Goal: Task Accomplishment & Management: Use online tool/utility

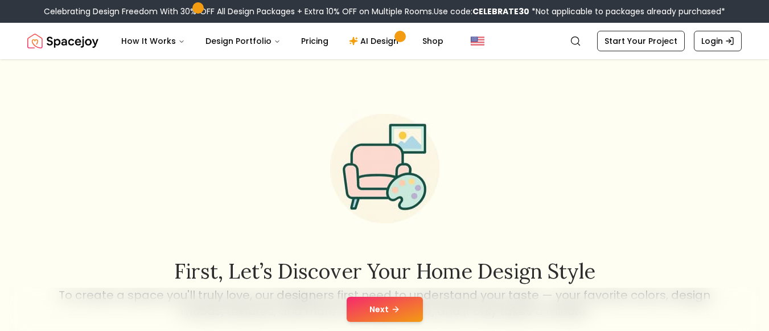
click at [411, 317] on button "Next" at bounding box center [385, 309] width 76 height 25
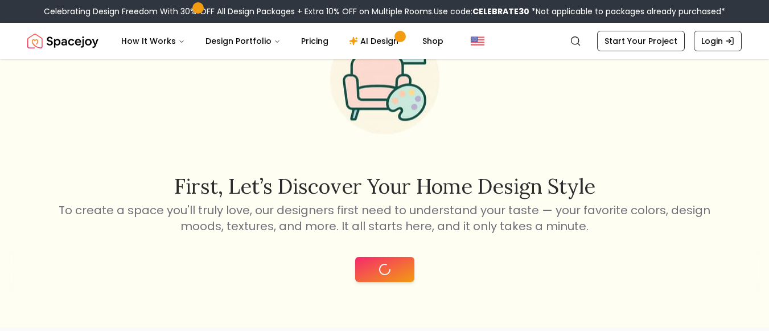
scroll to position [244, 0]
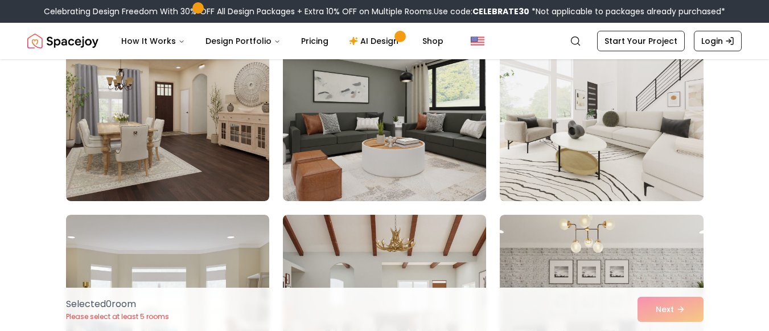
scroll to position [1508, 0]
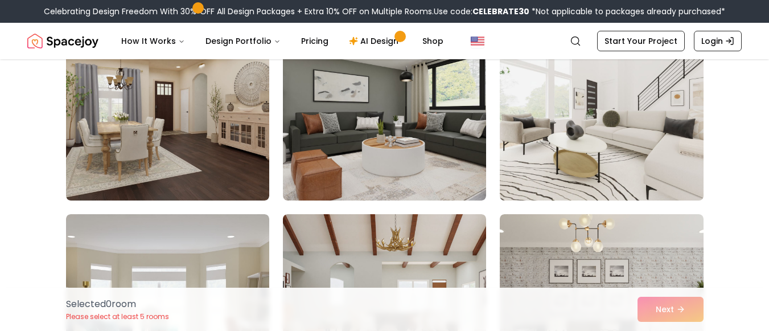
click at [606, 146] on img at bounding box center [602, 109] width 214 height 191
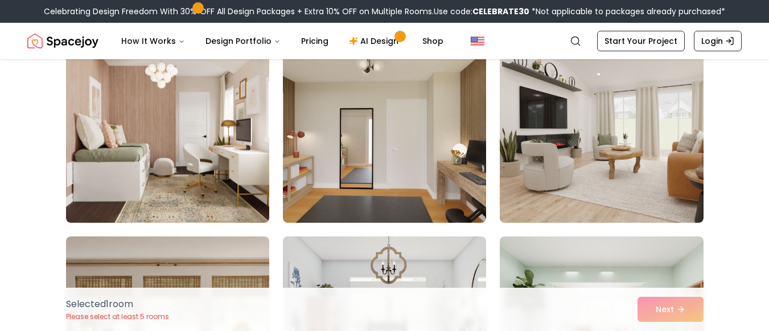
scroll to position [2271, 0]
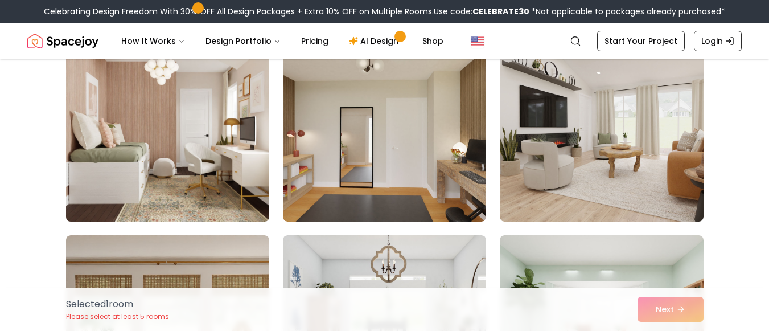
click at [194, 138] on img at bounding box center [168, 130] width 214 height 191
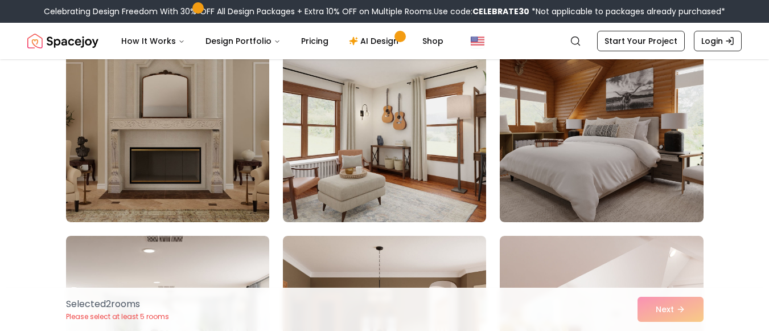
scroll to position [2663, 0]
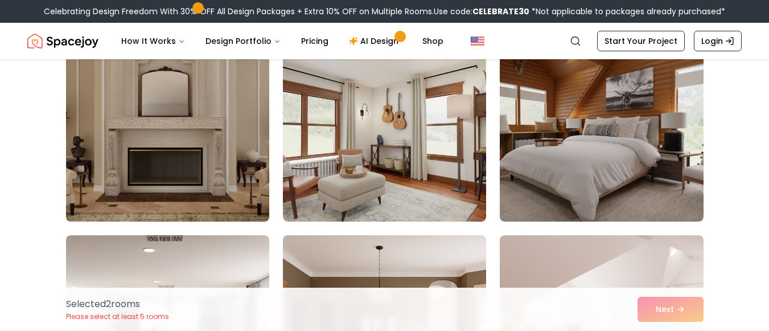
click at [179, 117] on img at bounding box center [168, 130] width 214 height 191
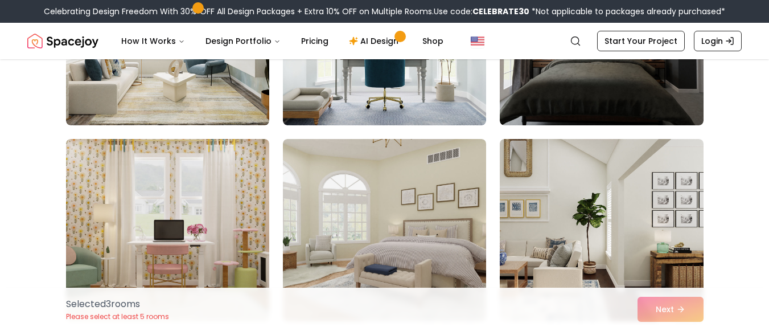
scroll to position [3252, 0]
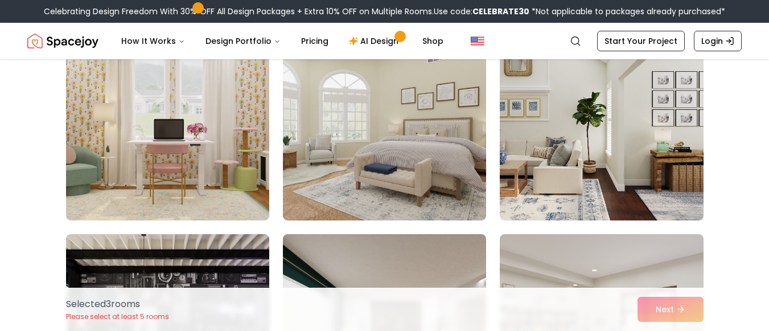
click at [354, 141] on img at bounding box center [384, 129] width 203 height 182
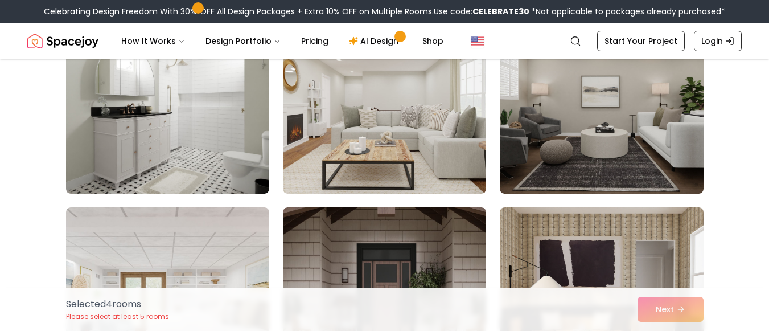
scroll to position [3822, 0]
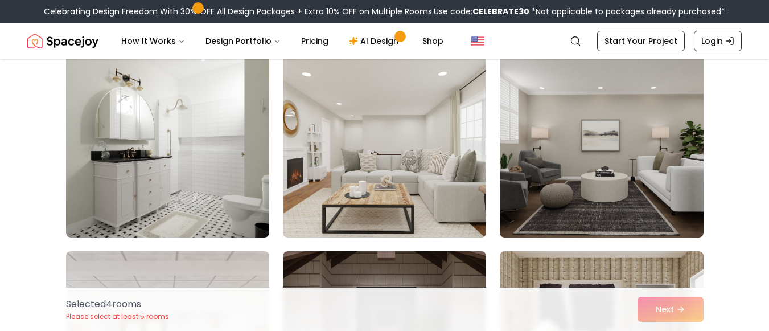
click at [354, 141] on img at bounding box center [384, 146] width 203 height 182
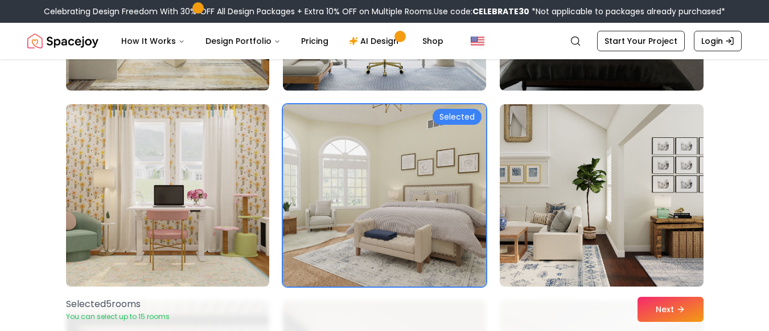
scroll to position [3185, 0]
click at [682, 301] on button "Next" at bounding box center [671, 309] width 66 height 25
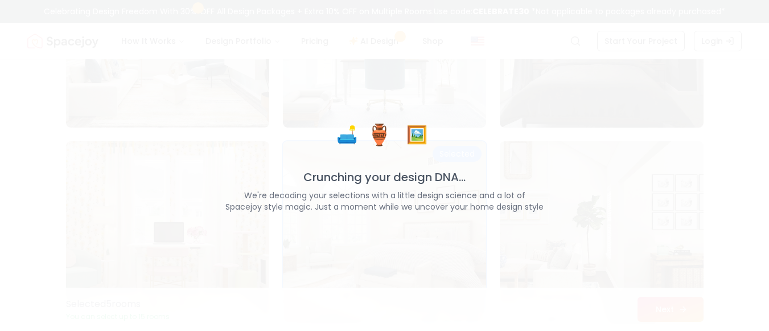
scroll to position [3221, 0]
